Goal: Information Seeking & Learning: Learn about a topic

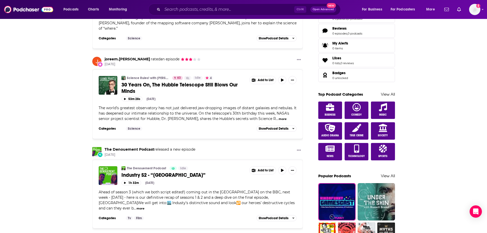
scroll to position [101, 0]
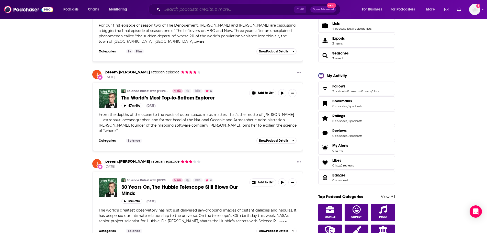
click at [187, 7] on input "Search podcasts, credits, & more..." at bounding box center [228, 9] width 132 height 8
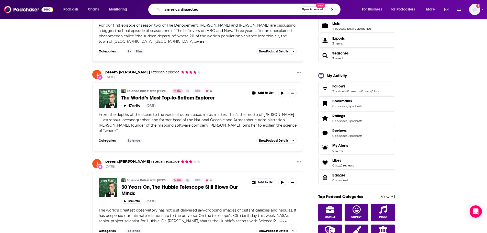
type input "america dissected"
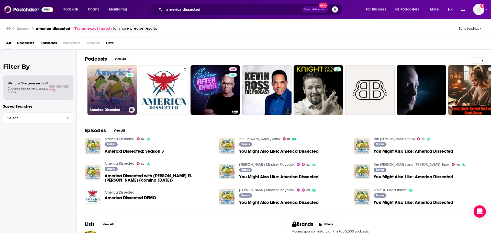
click at [112, 82] on link "67 America Dissected" at bounding box center [112, 90] width 50 height 50
